Goal: Transaction & Acquisition: Purchase product/service

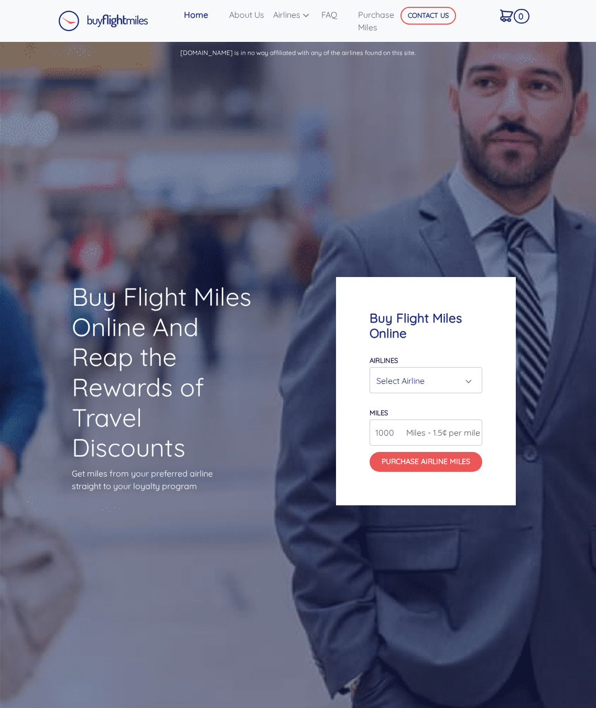
click at [464, 380] on div "Select Airline" at bounding box center [422, 381] width 93 height 20
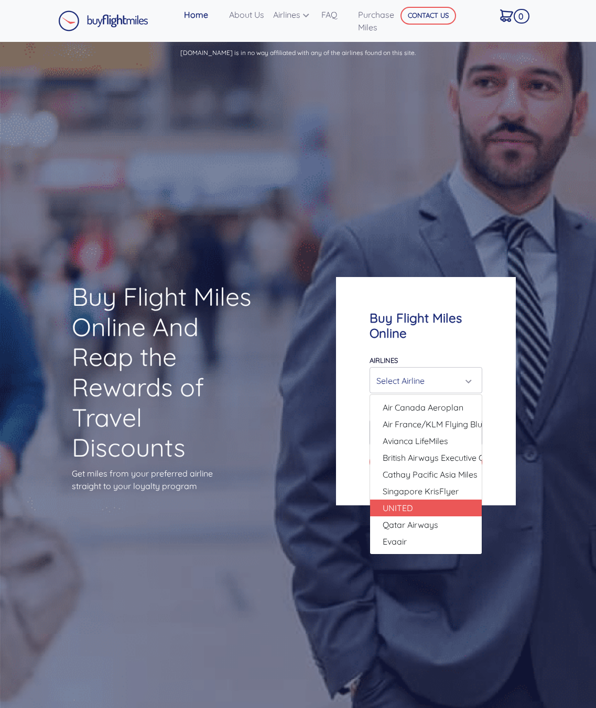
click at [445, 511] on link "UNITED" at bounding box center [426, 508] width 112 height 17
select select "UNITED"
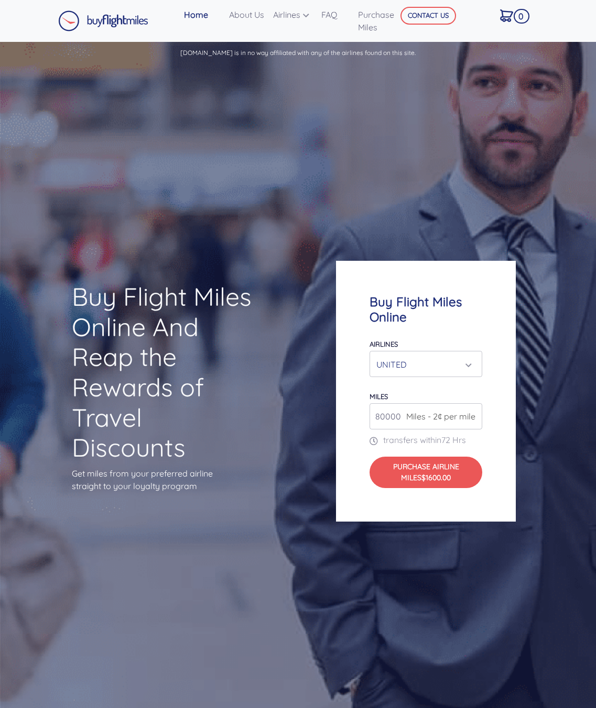
click at [397, 419] on input "80000" at bounding box center [425, 416] width 113 height 26
click at [473, 416] on span "Miles - 2¢ per mile" at bounding box center [438, 416] width 74 height 13
click at [475, 423] on div "80000 Miles - 2¢ per mile" at bounding box center [425, 416] width 113 height 26
drag, startPoint x: 475, startPoint y: 421, endPoint x: 445, endPoint y: 413, distance: 30.8
click at [473, 420] on span "Miles - 2¢ per mile" at bounding box center [438, 416] width 74 height 13
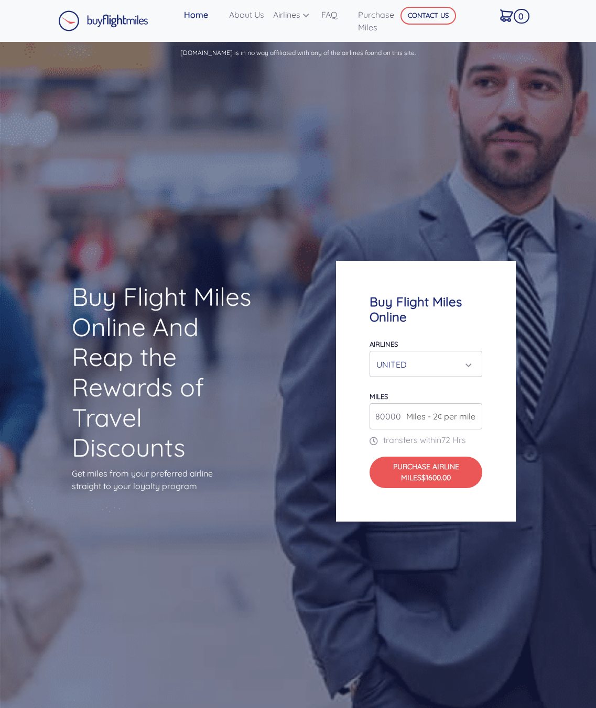
drag, startPoint x: 400, startPoint y: 417, endPoint x: 324, endPoint y: 419, distance: 76.0
click at [324, 419] on div "Buy Flight Miles Online And Reap the Rewards of Travel Discounts Get miles from…" at bounding box center [298, 391] width 596 height 651
type input "100000"
click at [436, 476] on span "$2000.00" at bounding box center [436, 477] width 31 height 9
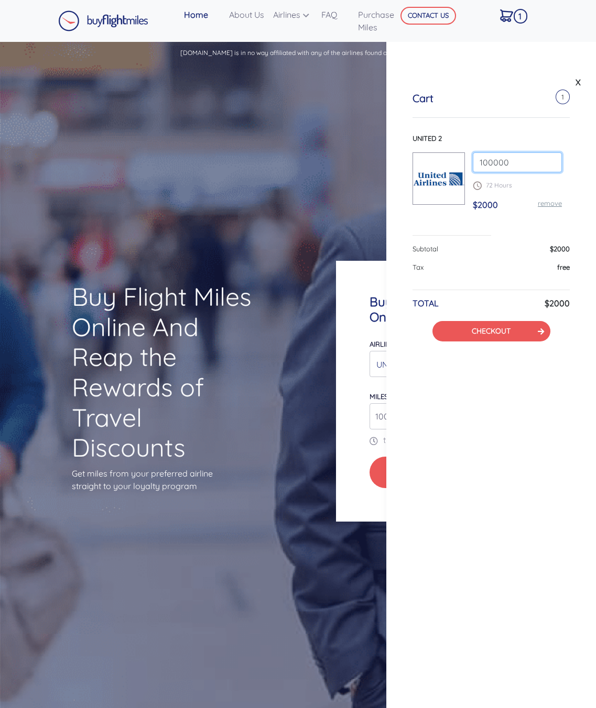
drag, startPoint x: 523, startPoint y: 161, endPoint x: 430, endPoint y: 160, distance: 93.8
click at [430, 160] on div "UNITED 2 100000 72 Hours $2000 remove" at bounding box center [490, 177] width 157 height 86
type input "110000"
click at [576, 80] on link "X" at bounding box center [578, 82] width 10 height 16
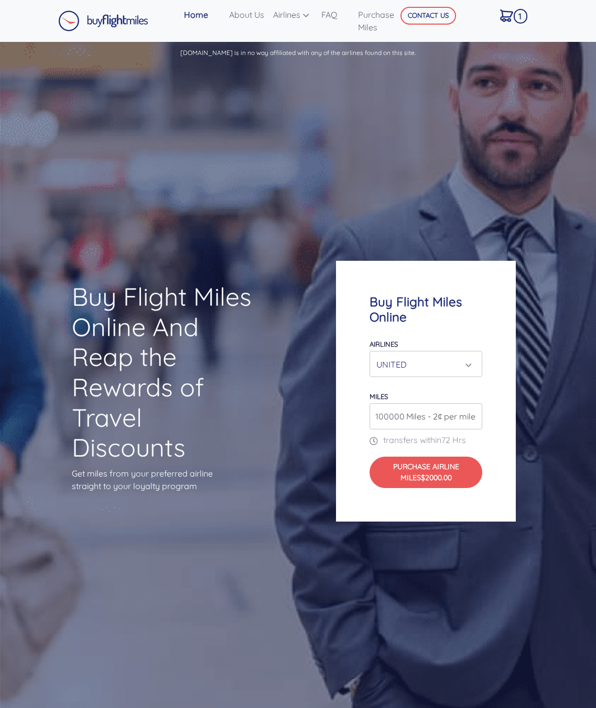
click at [401, 415] on span "Miles - 2¢ per mile" at bounding box center [438, 416] width 74 height 13
click at [390, 418] on input "100000" at bounding box center [425, 416] width 113 height 26
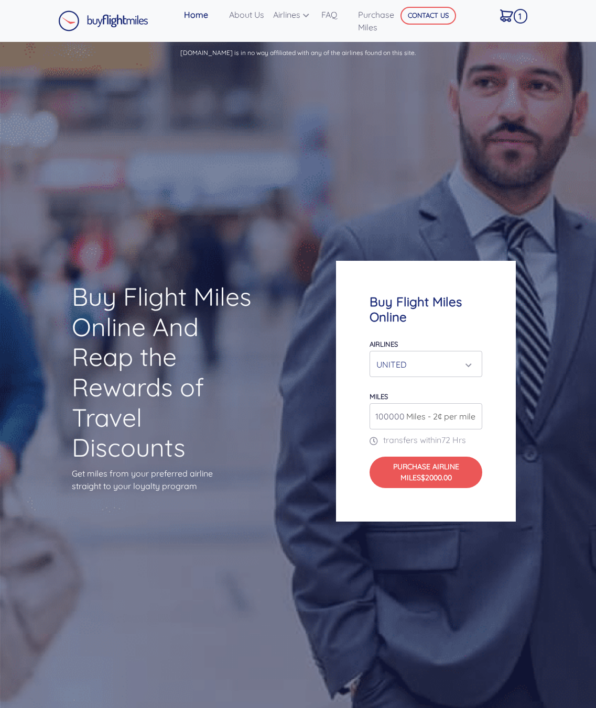
click at [390, 418] on input "100000" at bounding box center [425, 416] width 113 height 26
click at [477, 412] on input "100000" at bounding box center [425, 416] width 113 height 26
click at [474, 413] on span "Miles - 2¢ per mile" at bounding box center [438, 416] width 74 height 13
click at [471, 422] on span "Miles - 2¢ per mile" at bounding box center [438, 416] width 74 height 13
click at [471, 423] on span "Miles - 2¢ per mile" at bounding box center [438, 416] width 74 height 13
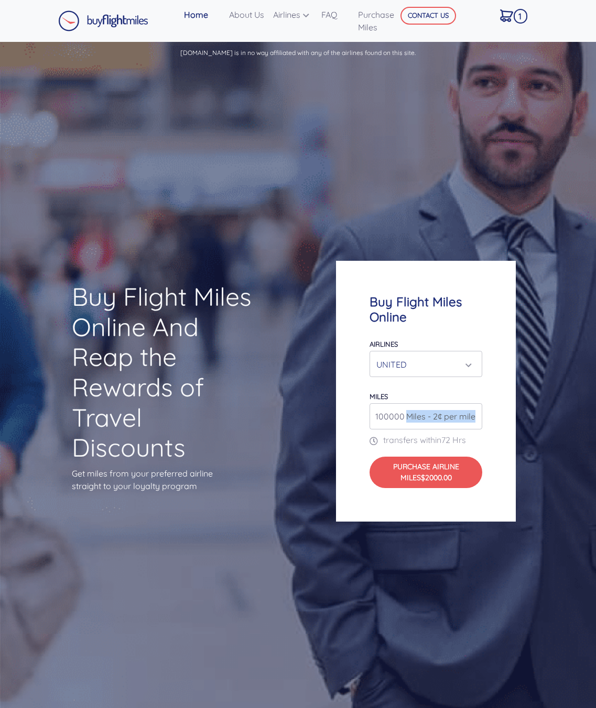
click at [471, 422] on span "Miles - 2¢ per mile" at bounding box center [438, 416] width 74 height 13
click at [406, 417] on span "Miles - 2¢ per mile" at bounding box center [438, 416] width 74 height 13
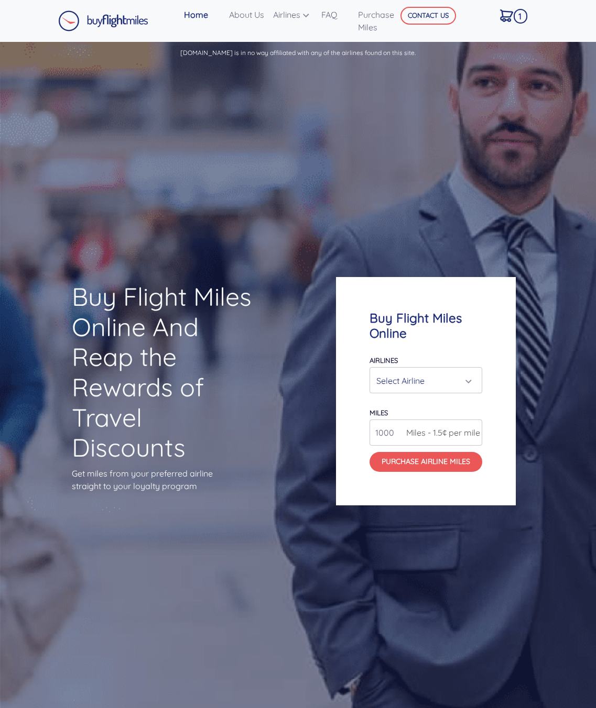
drag, startPoint x: 395, startPoint y: 431, endPoint x: 327, endPoint y: 432, distance: 67.6
click at [327, 432] on div "Buy Flight Miles Online Airlines Air Canada Aeroplan Air France/KLM Flying Blue…" at bounding box center [446, 391] width 238 height 329
type input "110000"
click at [401, 466] on button "Purchase Airline Miles" at bounding box center [425, 462] width 113 height 20
drag, startPoint x: 392, startPoint y: 433, endPoint x: 294, endPoint y: 432, distance: 98.5
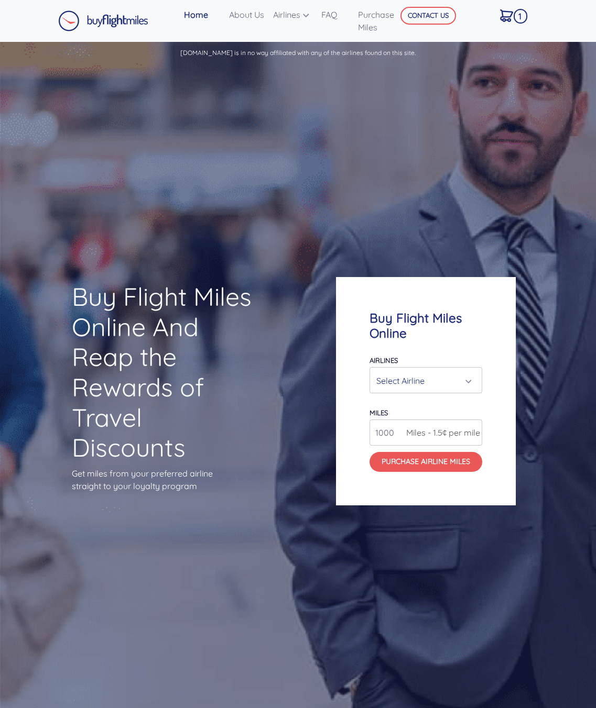
click at [294, 432] on div "Buy Flight Miles Online And Reap the Rewards of Travel Discounts Get miles from…" at bounding box center [298, 391] width 596 height 651
type input "100000"
click at [424, 462] on button "Purchase Airline Miles" at bounding box center [425, 462] width 113 height 20
click at [432, 375] on div "Select Airline" at bounding box center [422, 381] width 93 height 20
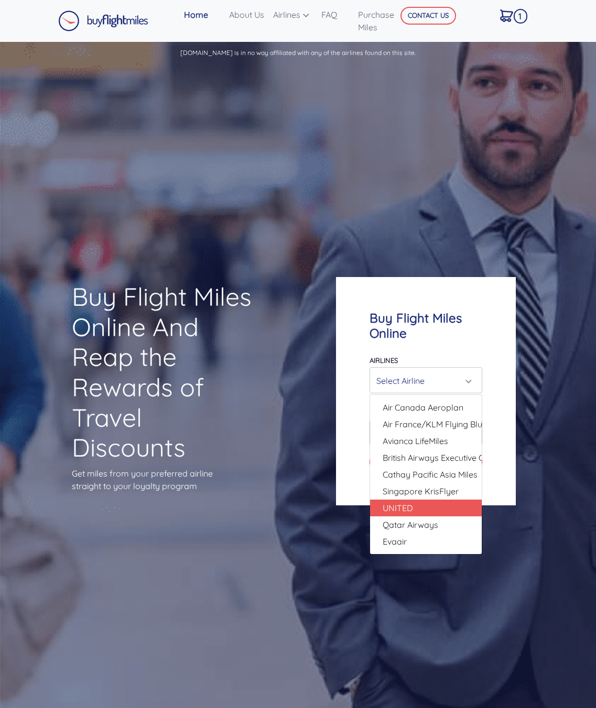
click at [437, 513] on link "UNITED" at bounding box center [426, 508] width 112 height 17
select select "UNITED"
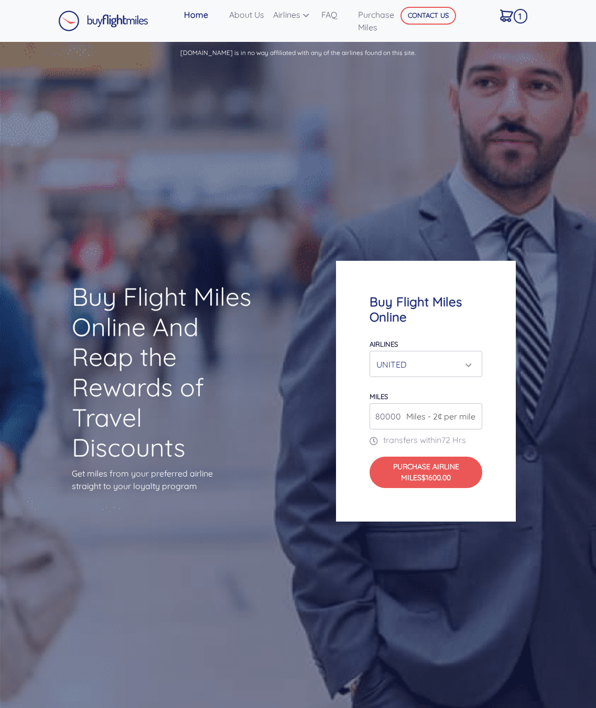
drag, startPoint x: 383, startPoint y: 418, endPoint x: 340, endPoint y: 420, distance: 43.0
click at [340, 420] on div "Buy Flight Miles Online Airlines Air Canada Aeroplan Air France/KLM Flying Blue…" at bounding box center [426, 391] width 180 height 260
type input "110000"
click at [426, 469] on button "Purchase Airline Miles $2200.00" at bounding box center [425, 472] width 113 height 31
